Goal: Transaction & Acquisition: Purchase product/service

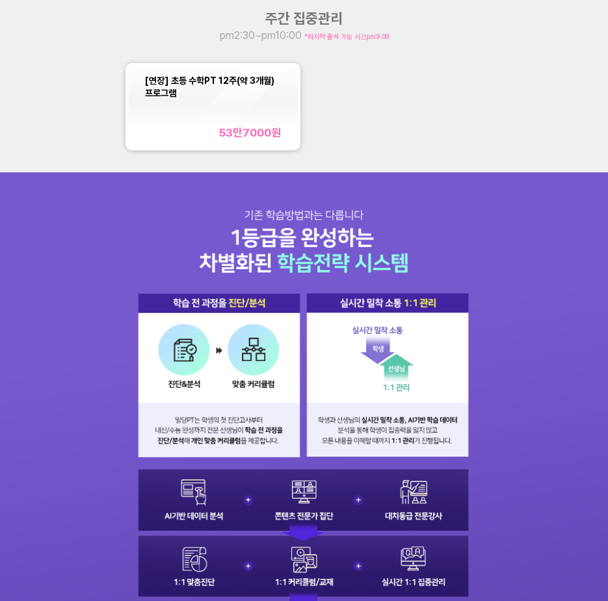
scroll to position [845, 0]
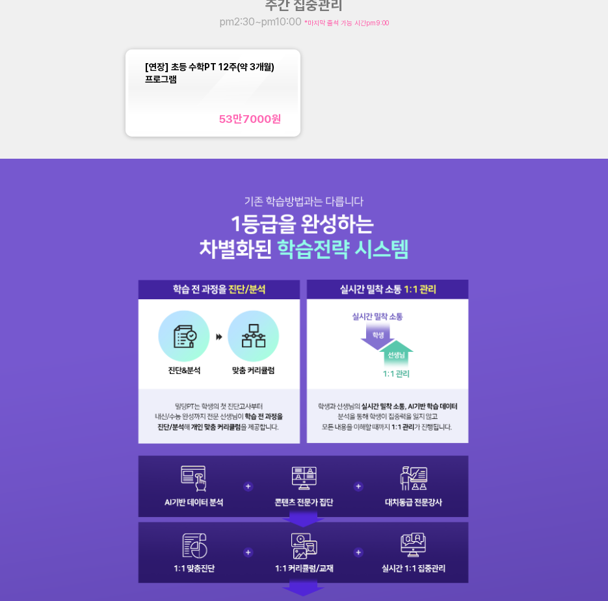
click at [232, 83] on div "[연장] 초등 수학PT 12주(약 3개월) 프로그램 53만7000 원" at bounding box center [213, 92] width 136 height 65
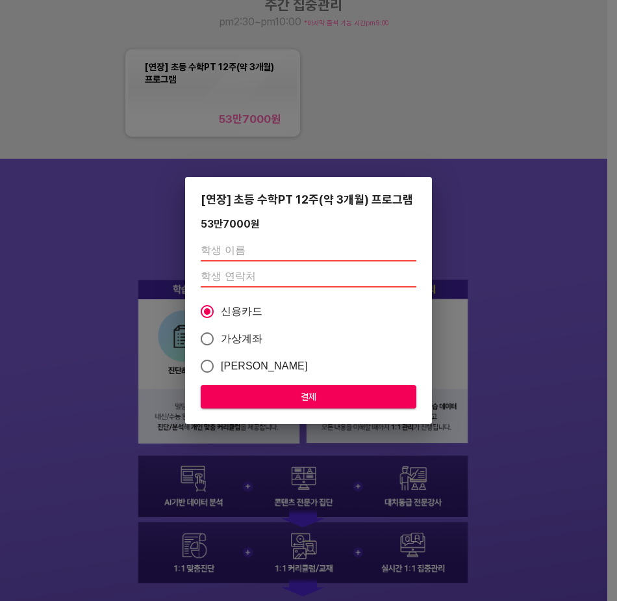
click at [221, 245] on input "text" at bounding box center [309, 250] width 216 height 21
type input "[PERSON_NAME]"
type input "01021324726"
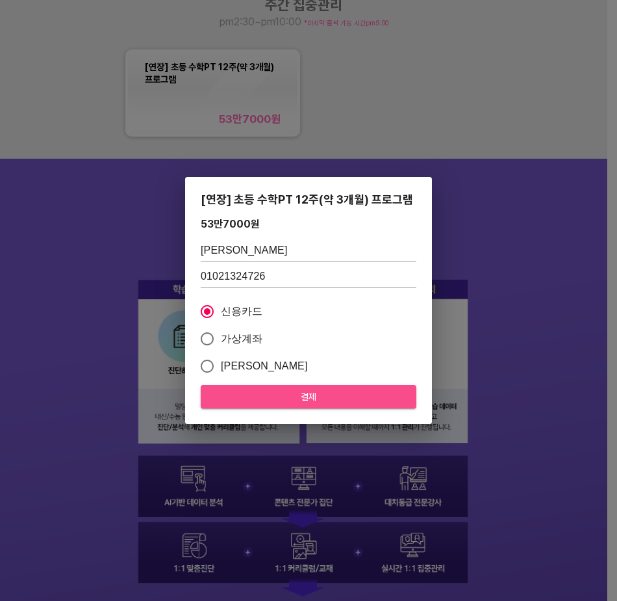
click at [287, 397] on span "결제" at bounding box center [308, 397] width 195 height 16
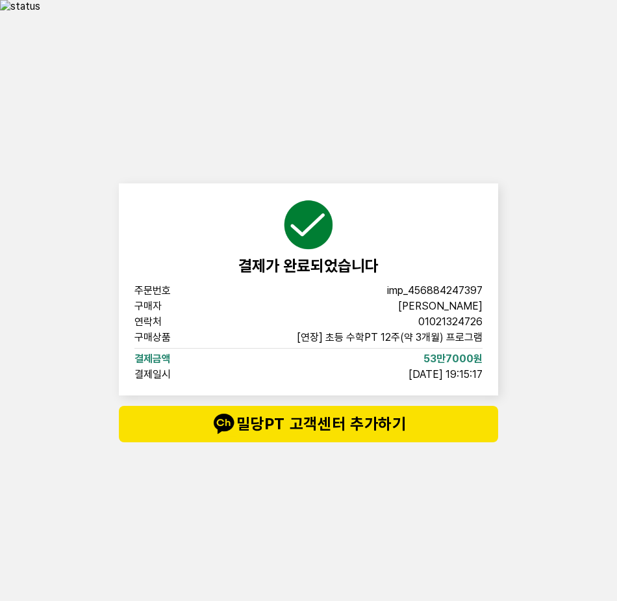
click at [506, 102] on div "결제가 완료되었습니다 주문번호 imp_[PHONE_NUMBER] 구매자 배효진 연락처 01021324726 구매상품 [연장] 초등 수학PT 1…" at bounding box center [308, 312] width 617 height 601
